Goal: Information Seeking & Learning: Find specific fact

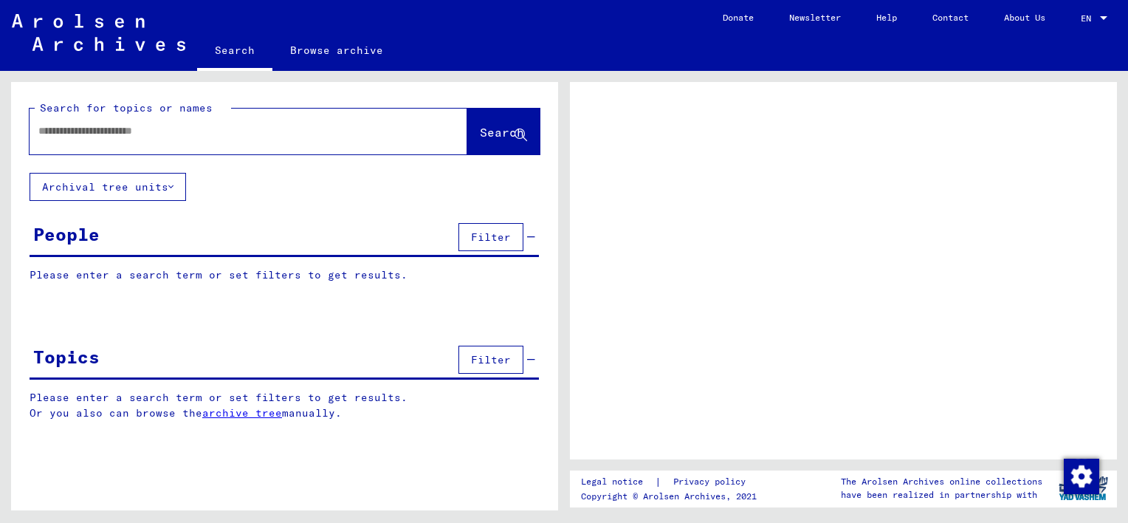
click at [114, 135] on input "text" at bounding box center [234, 131] width 393 height 16
type input "******"
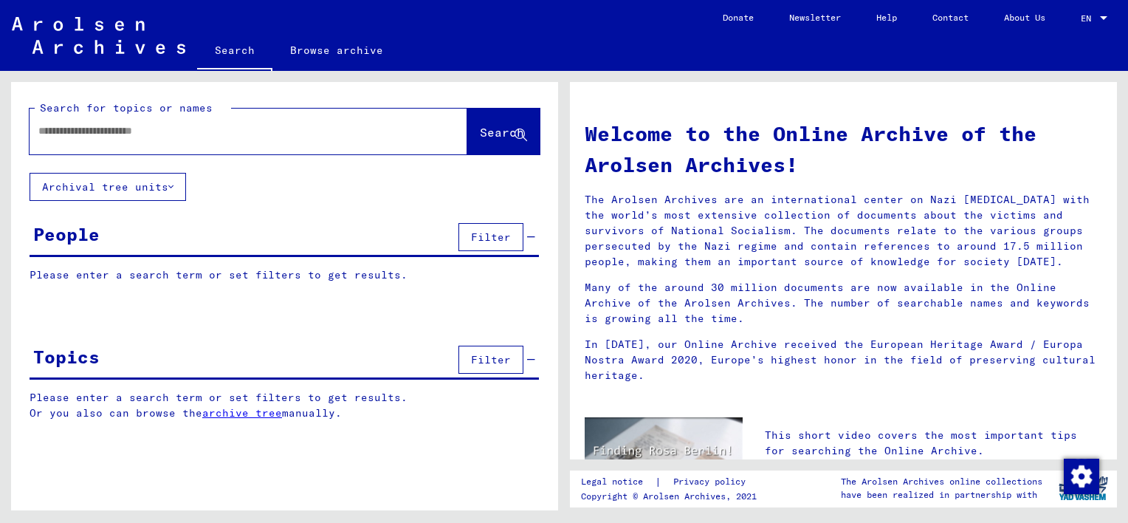
click at [273, 134] on input "text" at bounding box center [230, 131] width 385 height 16
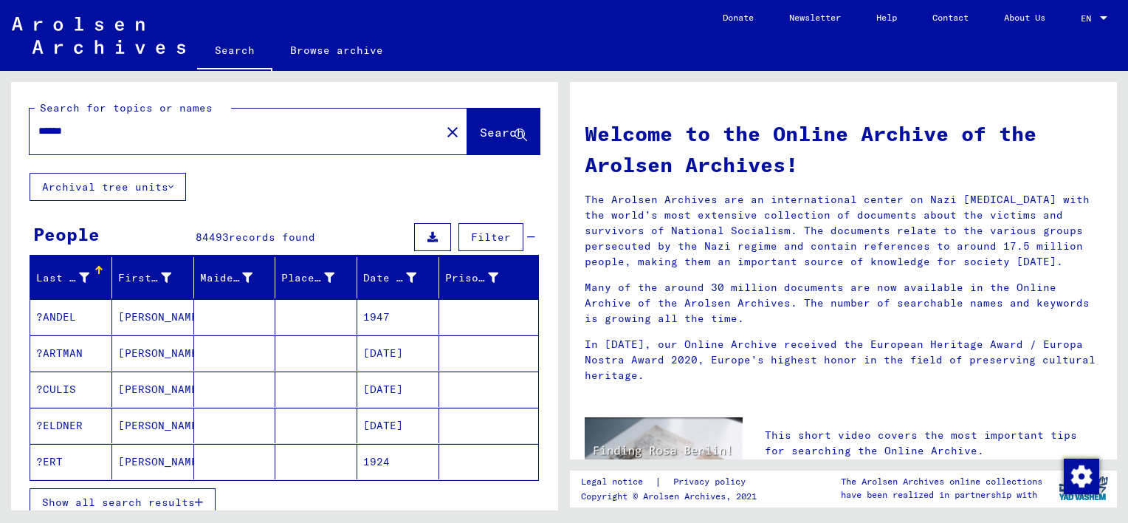
click at [40, 128] on input "******" at bounding box center [230, 131] width 385 height 16
type input "**********"
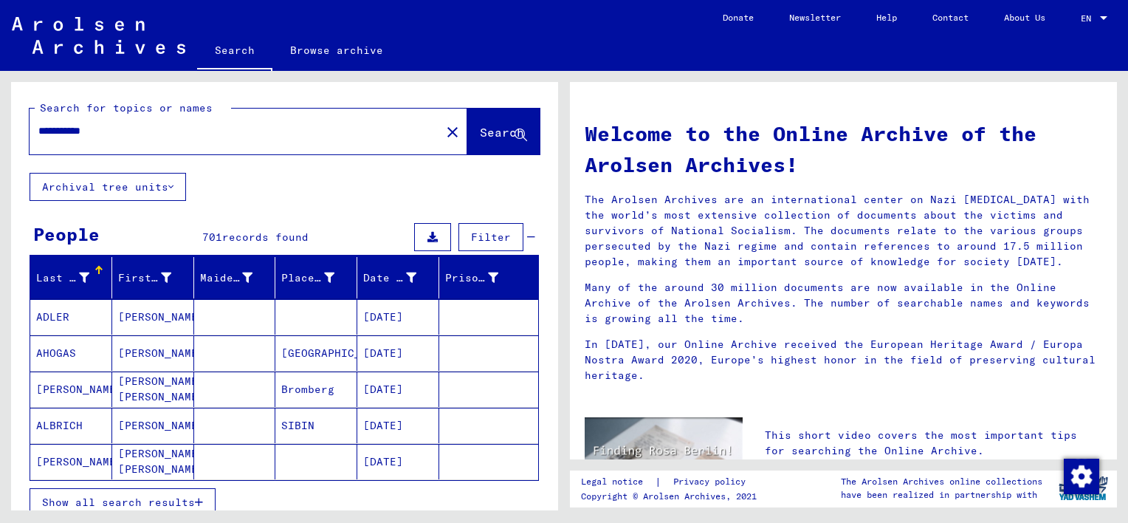
scroll to position [108, 0]
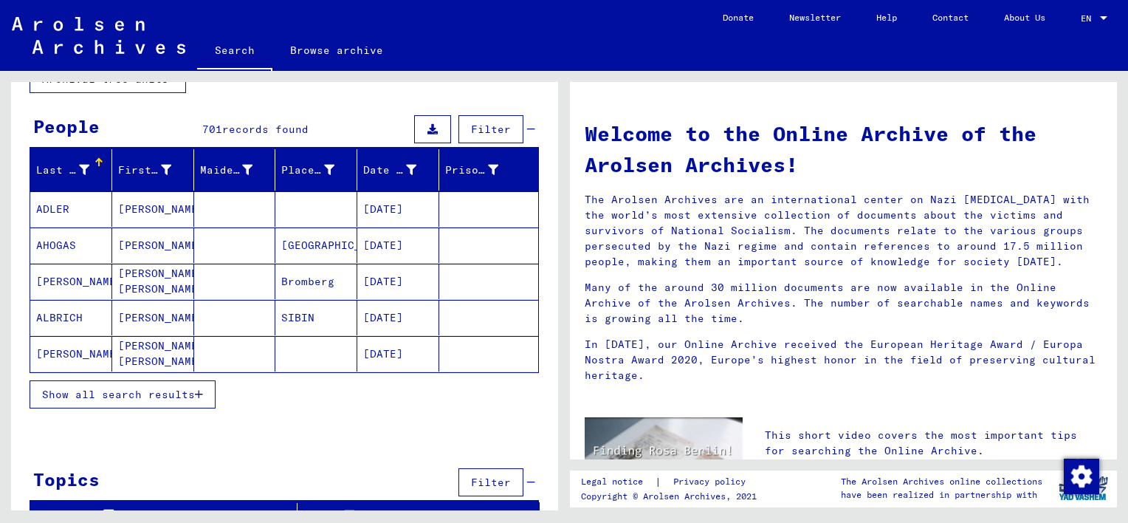
click at [174, 388] on span "Show all search results" at bounding box center [118, 394] width 153 height 13
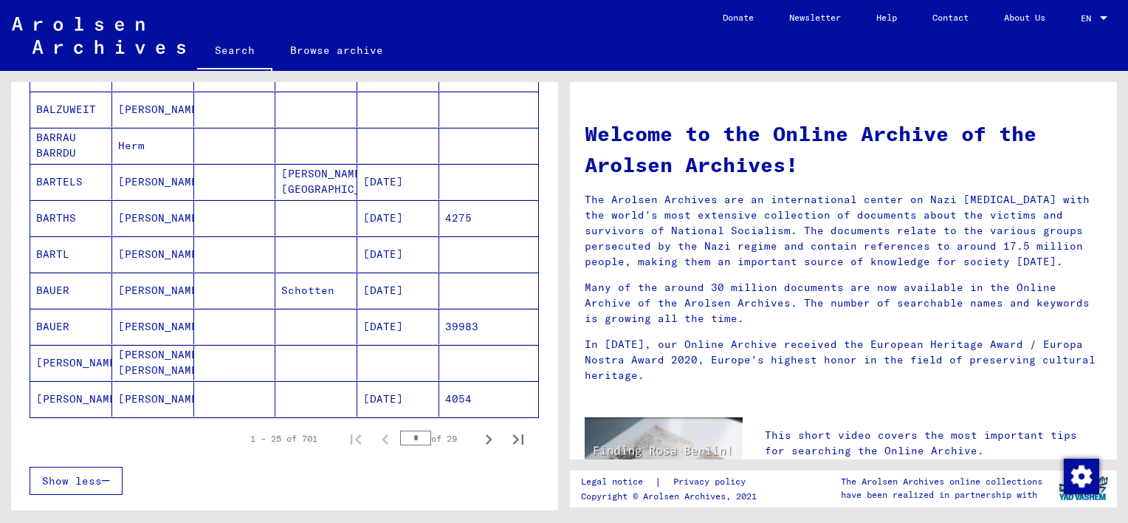
scroll to position [838, 0]
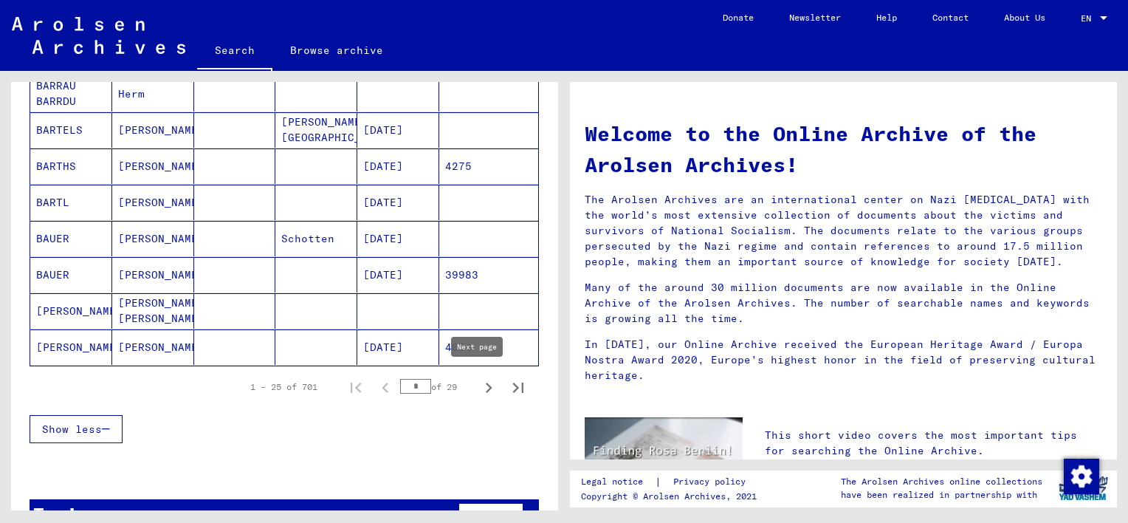
click at [481, 384] on icon "Next page" at bounding box center [488, 387] width 21 height 21
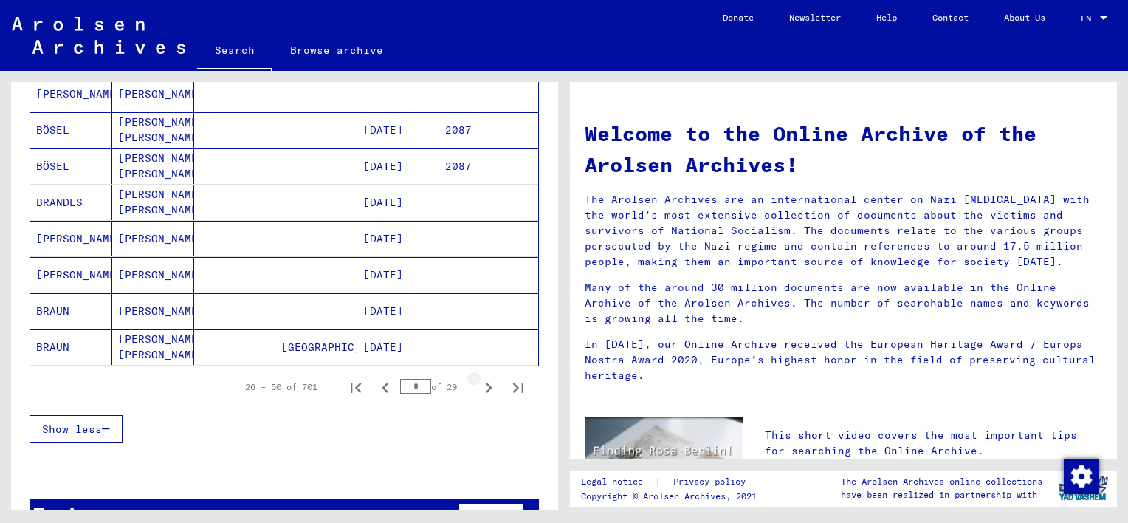
click at [481, 384] on icon "Next page" at bounding box center [488, 387] width 21 height 21
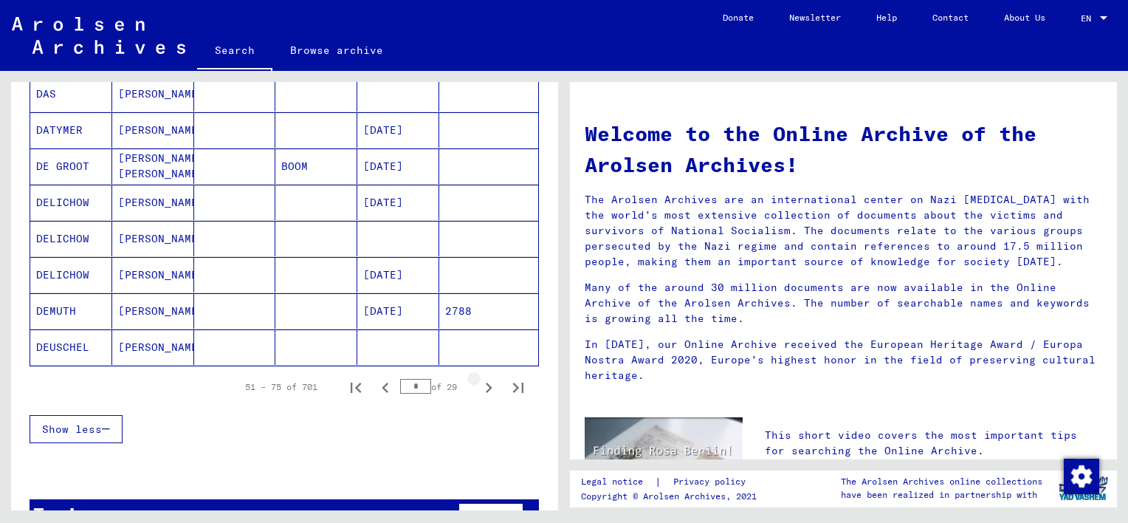
click at [481, 384] on icon "Next page" at bounding box center [488, 387] width 21 height 21
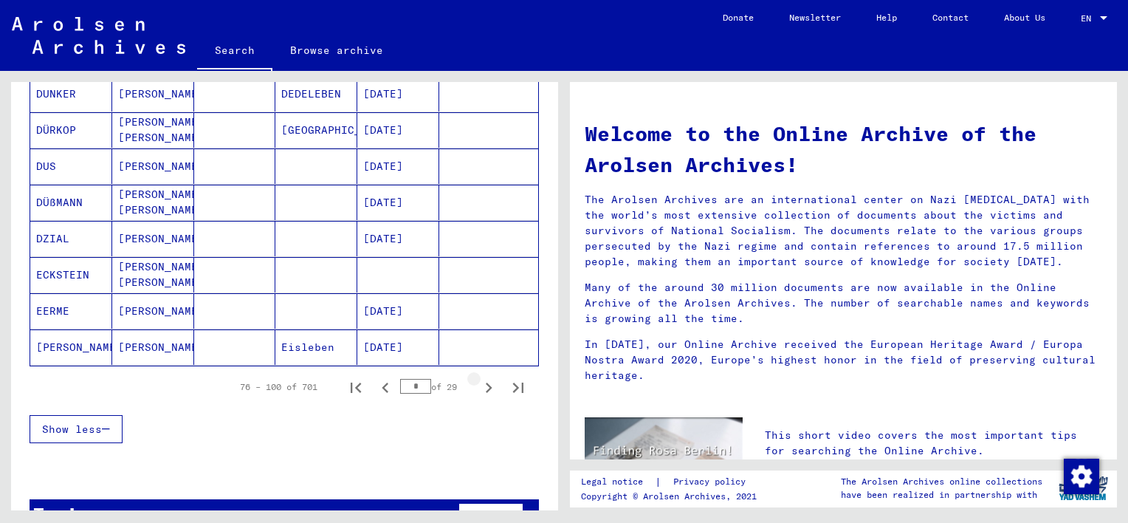
click at [481, 384] on icon "Next page" at bounding box center [488, 387] width 21 height 21
type input "*"
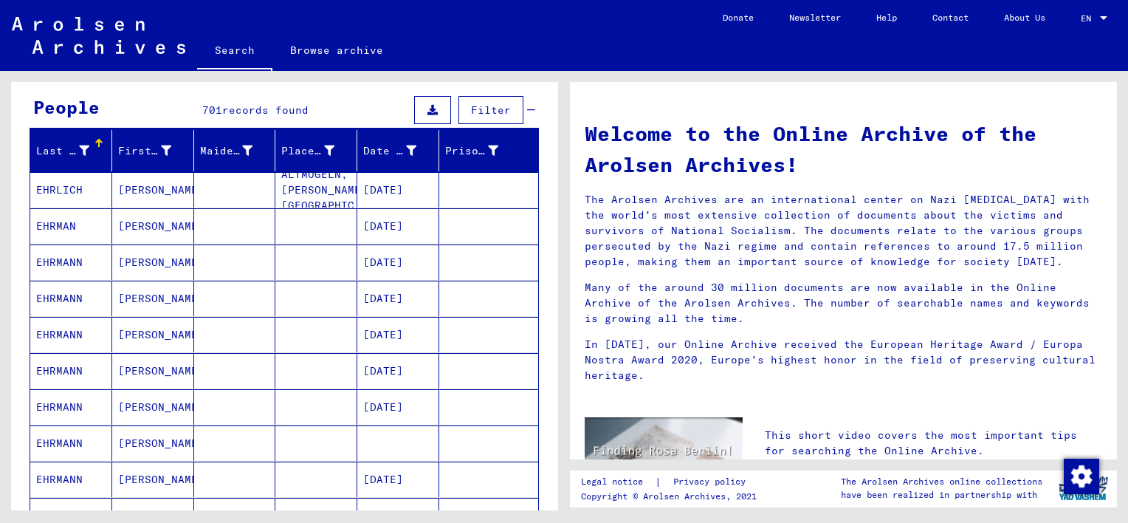
scroll to position [128, 0]
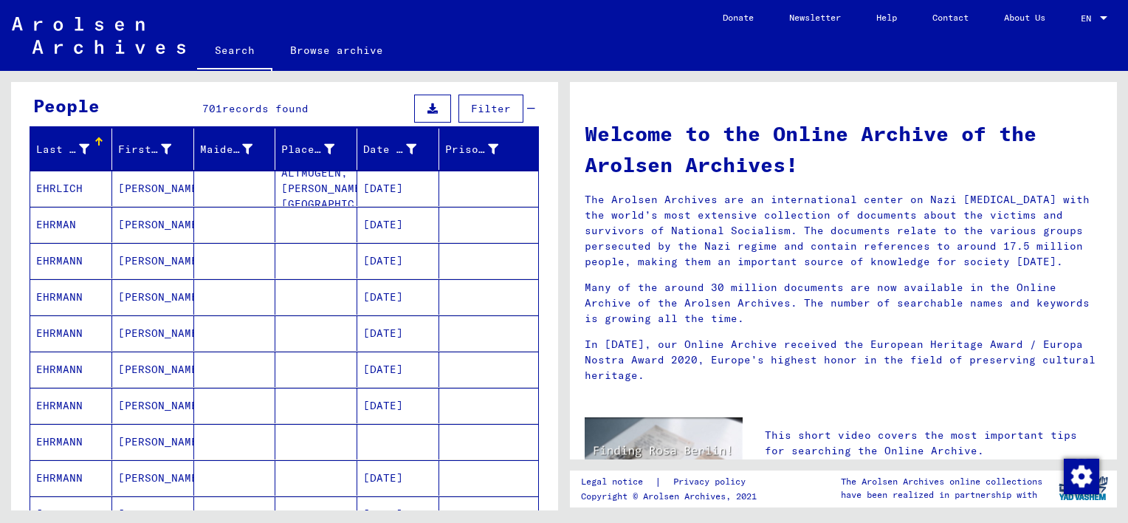
drag, startPoint x: 1116, startPoint y: 149, endPoint x: 1113, endPoint y: 127, distance: 22.5
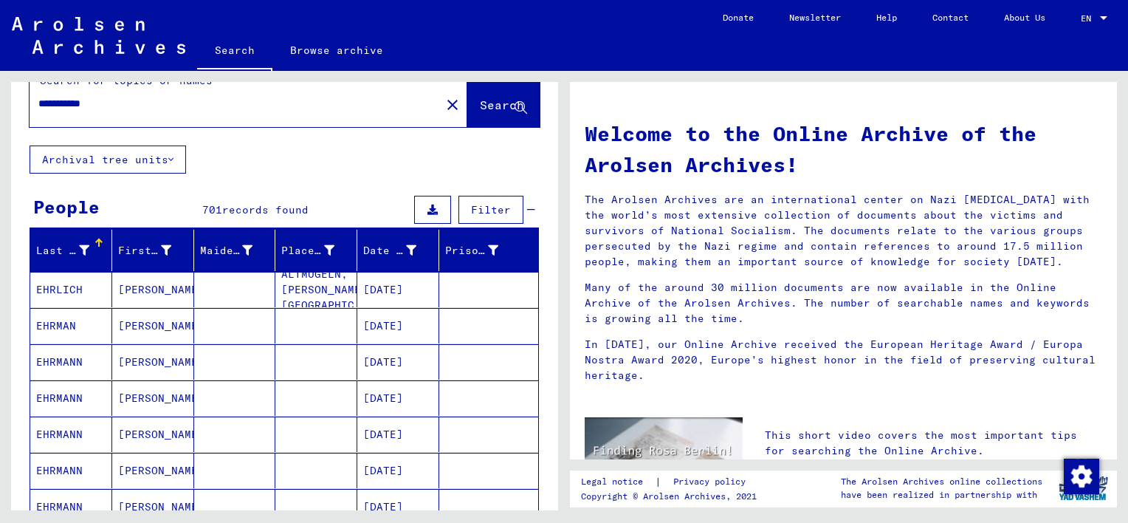
scroll to position [0, 0]
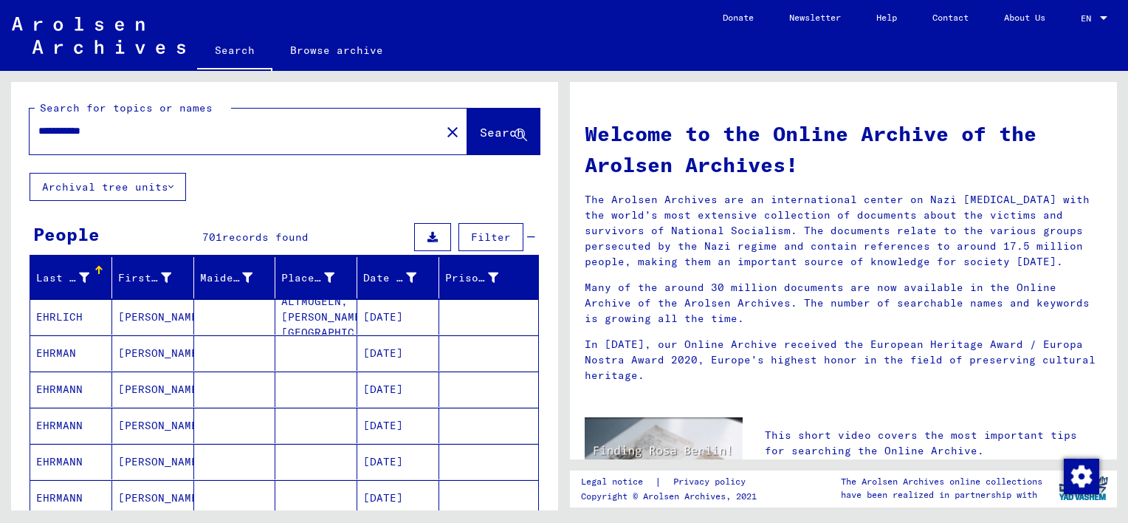
drag, startPoint x: 67, startPoint y: 128, endPoint x: 27, endPoint y: 124, distance: 40.1
click at [27, 124] on div "**********" at bounding box center [284, 127] width 547 height 91
type input "**********"
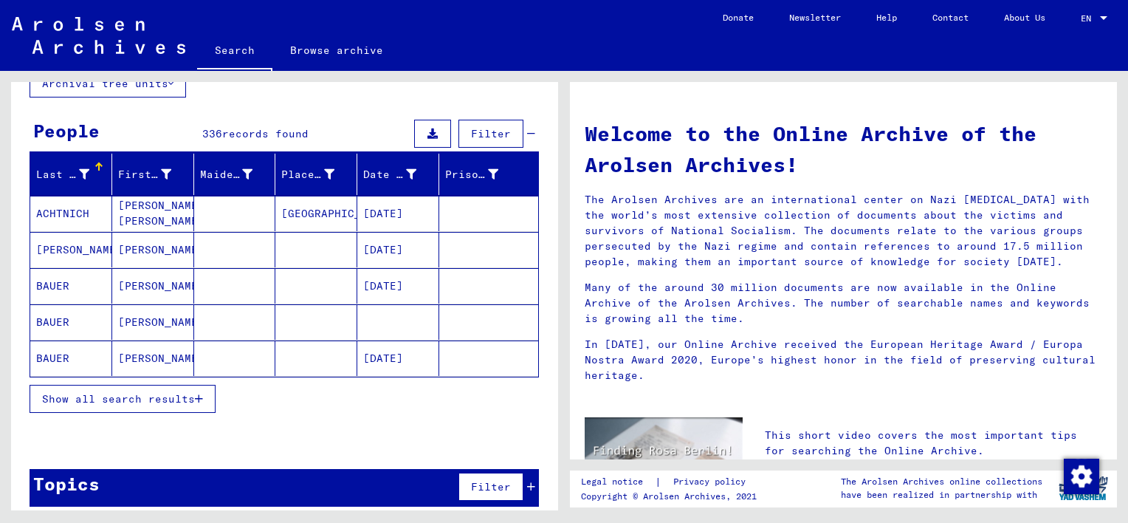
scroll to position [111, 0]
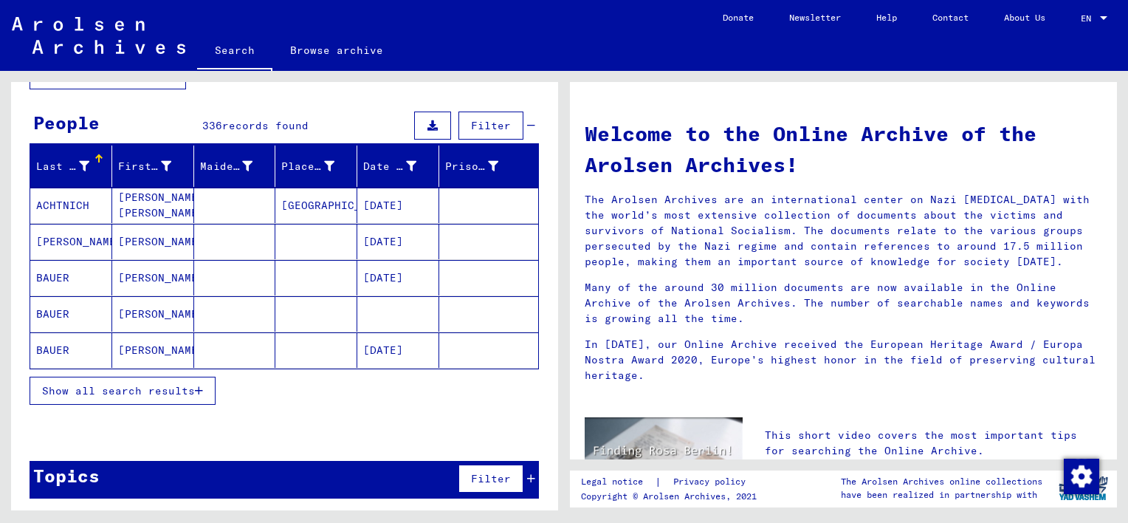
click at [100, 399] on button "Show all search results" at bounding box center [123, 390] width 186 height 28
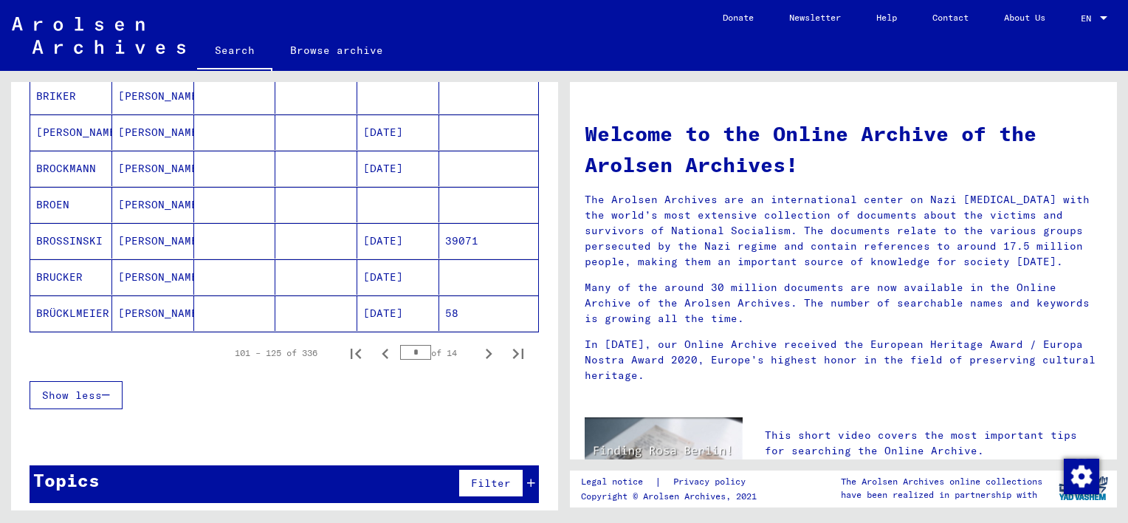
scroll to position [873, 0]
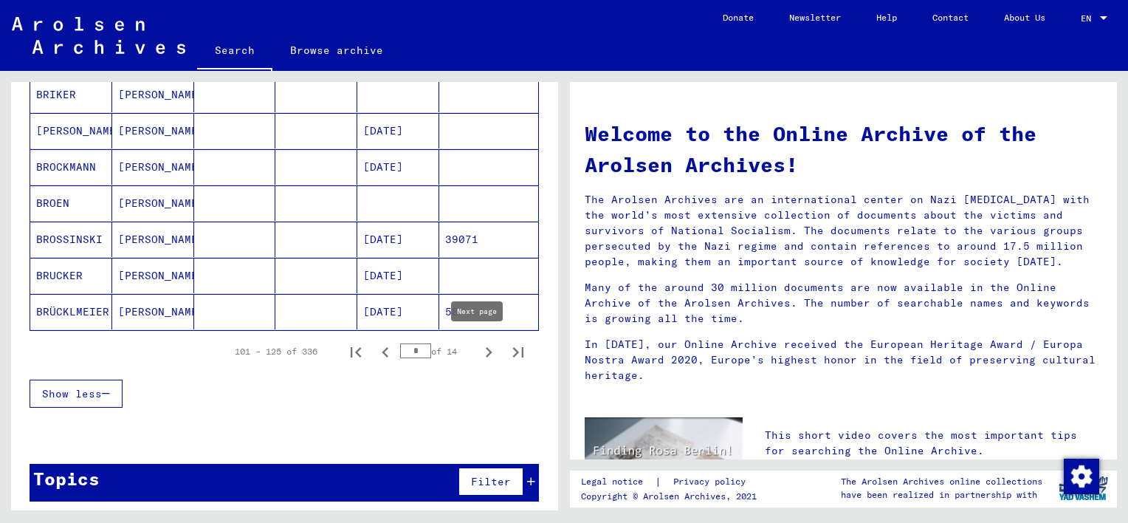
click at [478, 342] on icon "Next page" at bounding box center [488, 352] width 21 height 21
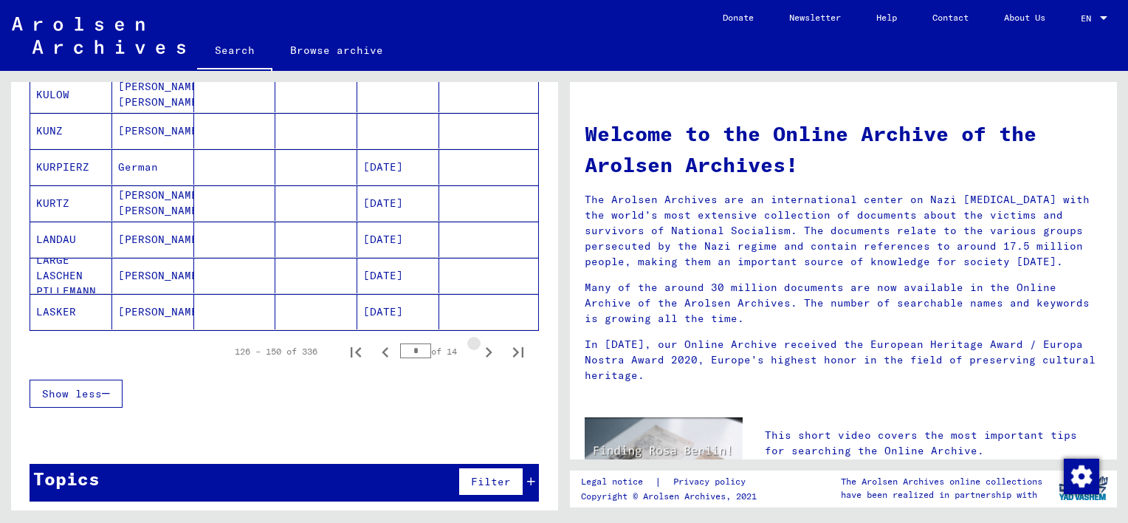
click at [478, 342] on icon "Next page" at bounding box center [488, 352] width 21 height 21
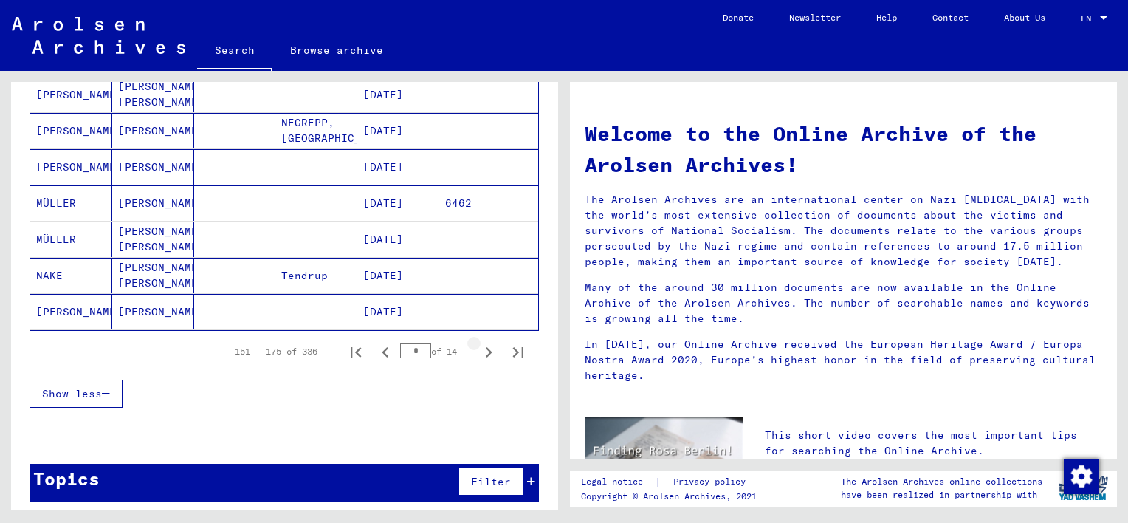
click at [478, 342] on icon "Next page" at bounding box center [488, 352] width 21 height 21
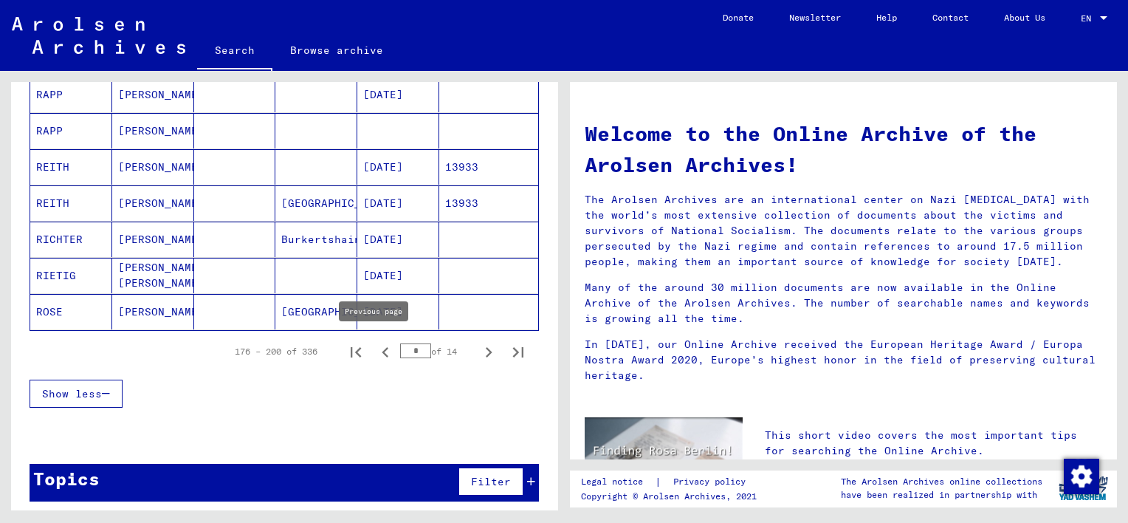
click at [375, 351] on icon "Previous page" at bounding box center [385, 352] width 21 height 21
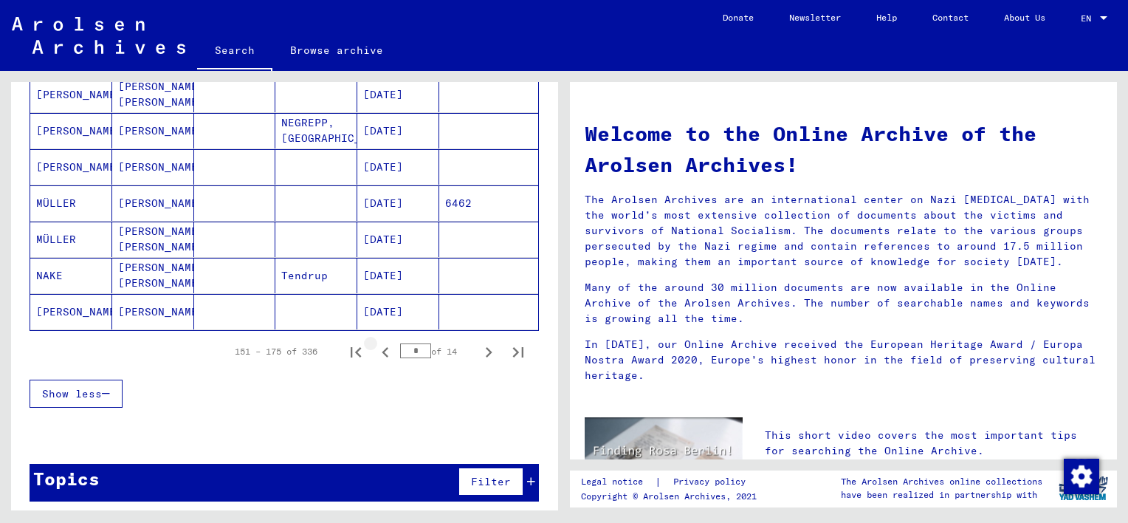
click at [375, 351] on icon "Previous page" at bounding box center [385, 352] width 21 height 21
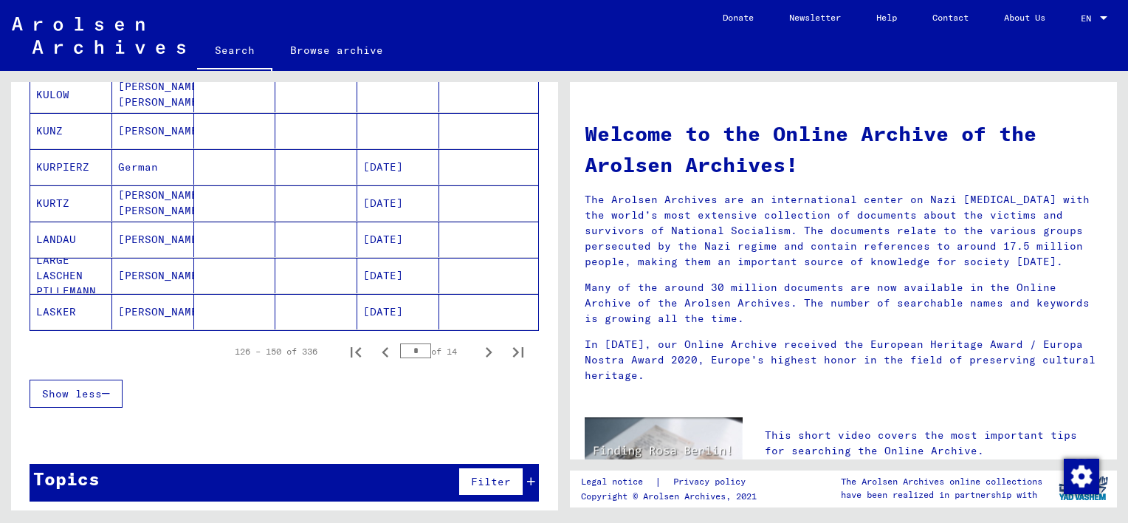
click at [375, 351] on icon "Previous page" at bounding box center [385, 352] width 21 height 21
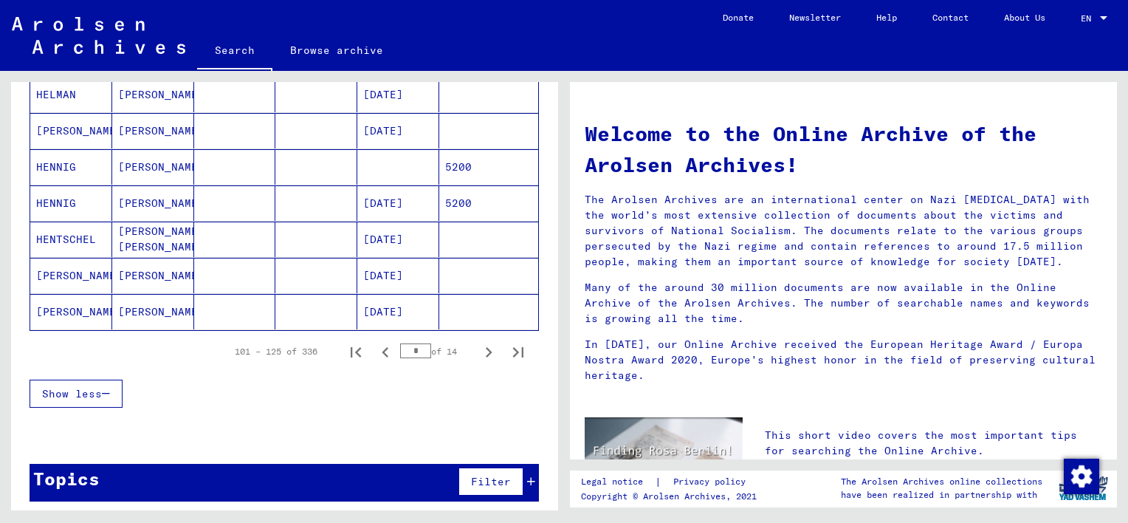
click at [375, 351] on icon "Previous page" at bounding box center [385, 352] width 21 height 21
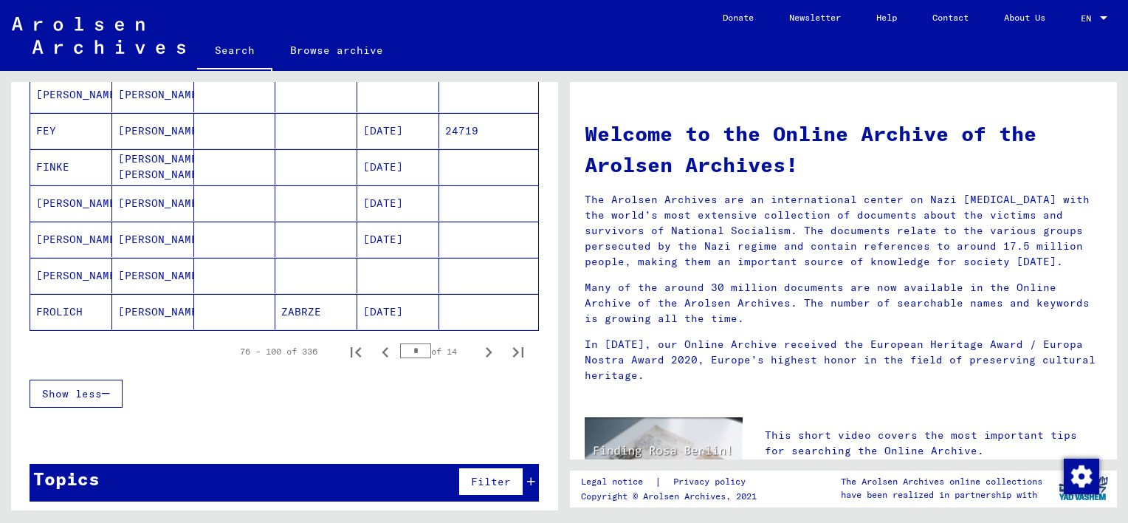
click at [375, 351] on icon "Previous page" at bounding box center [385, 352] width 21 height 21
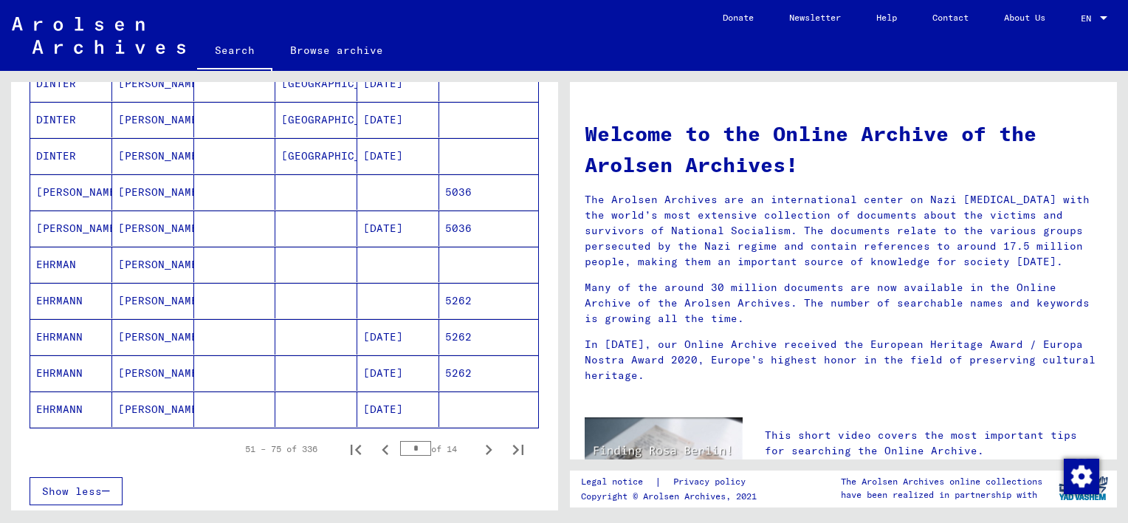
scroll to position [777, 0]
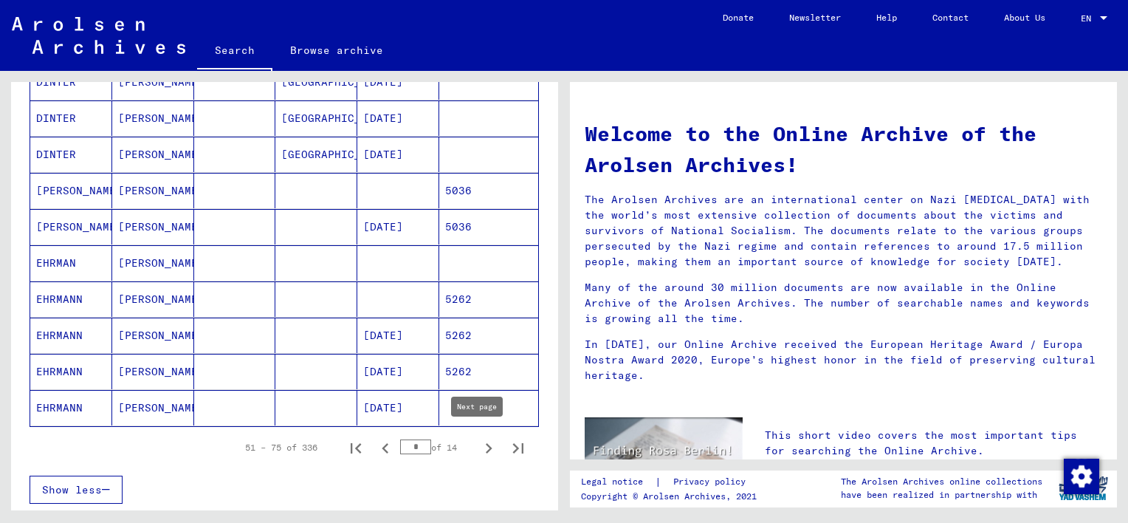
click at [478, 438] on icon "Next page" at bounding box center [488, 448] width 21 height 21
type input "*"
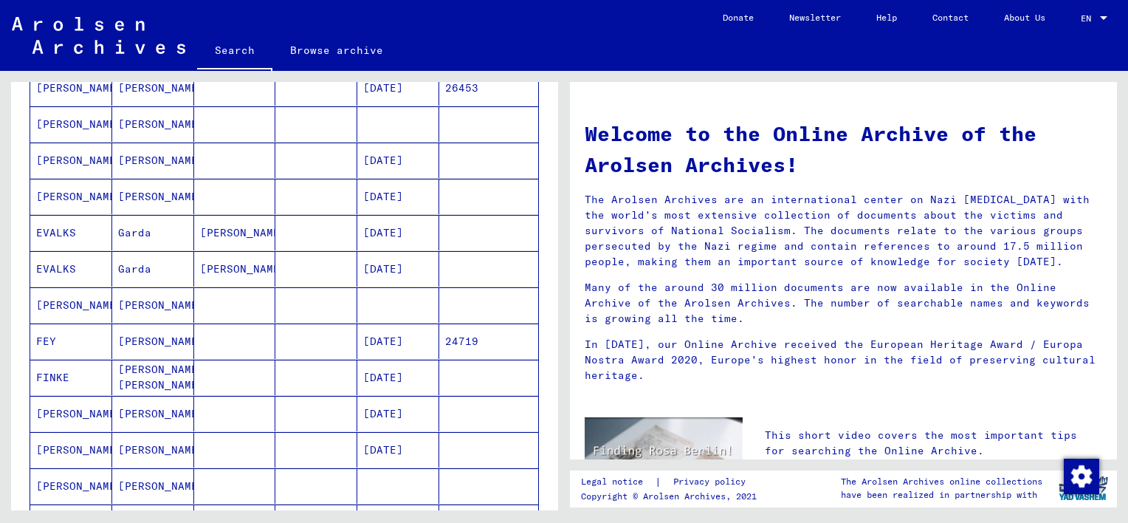
scroll to position [522, 0]
